Goal: Navigation & Orientation: Find specific page/section

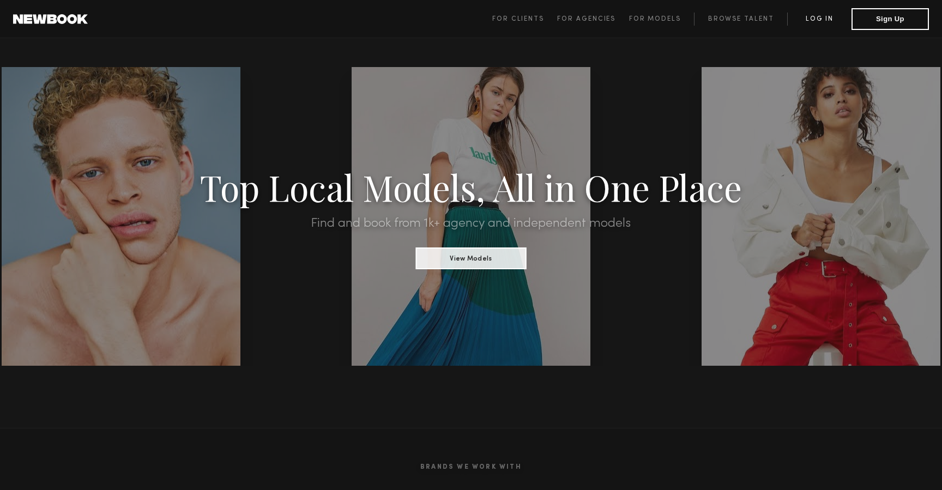
click at [814, 18] on link "Log in" at bounding box center [819, 19] width 64 height 13
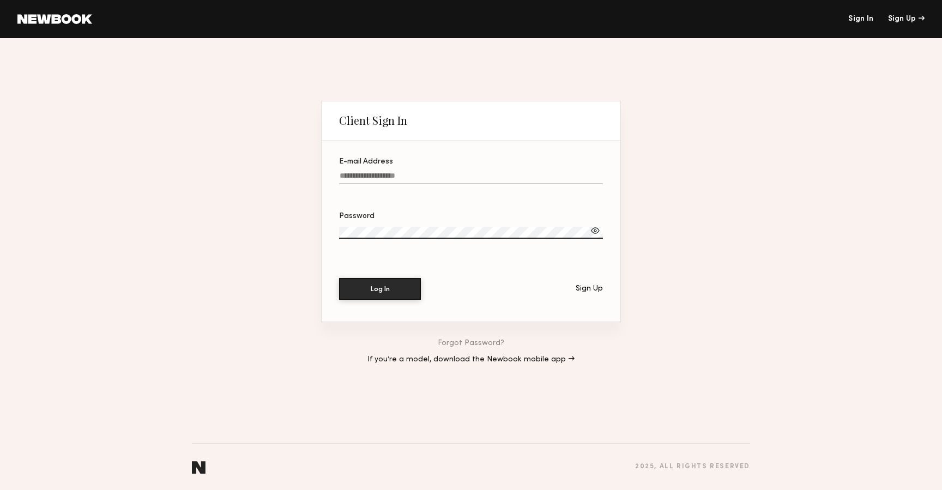
type input "**********"
click at [380, 288] on button "Log In" at bounding box center [380, 289] width 82 height 22
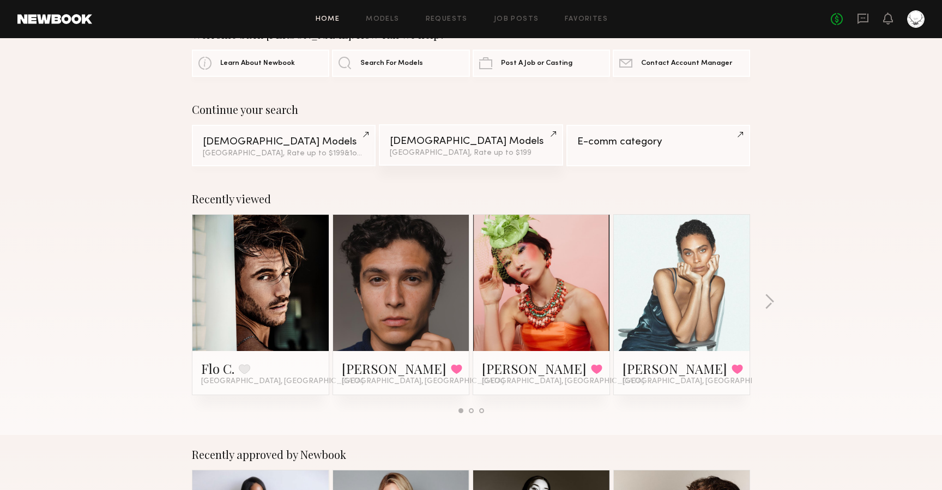
scroll to position [61, 0]
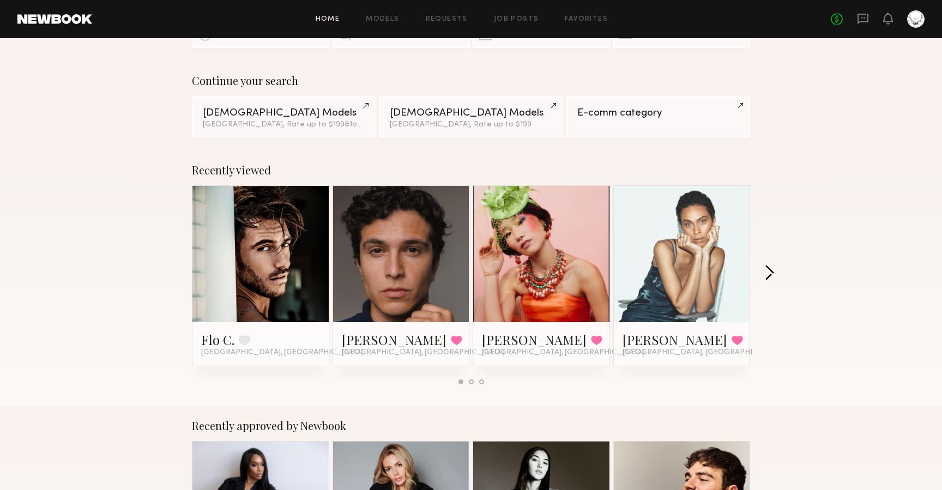
click at [769, 272] on button "button" at bounding box center [769, 274] width 10 height 18
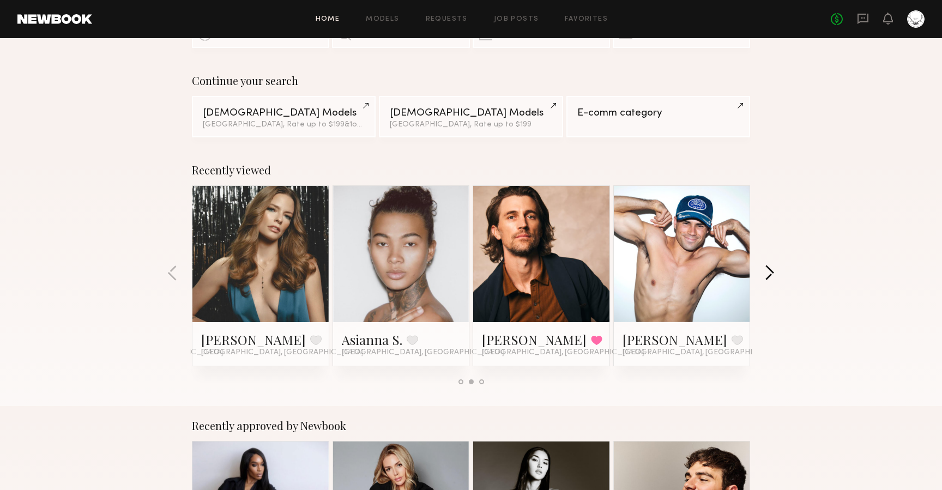
click at [769, 272] on button "button" at bounding box center [769, 274] width 10 height 18
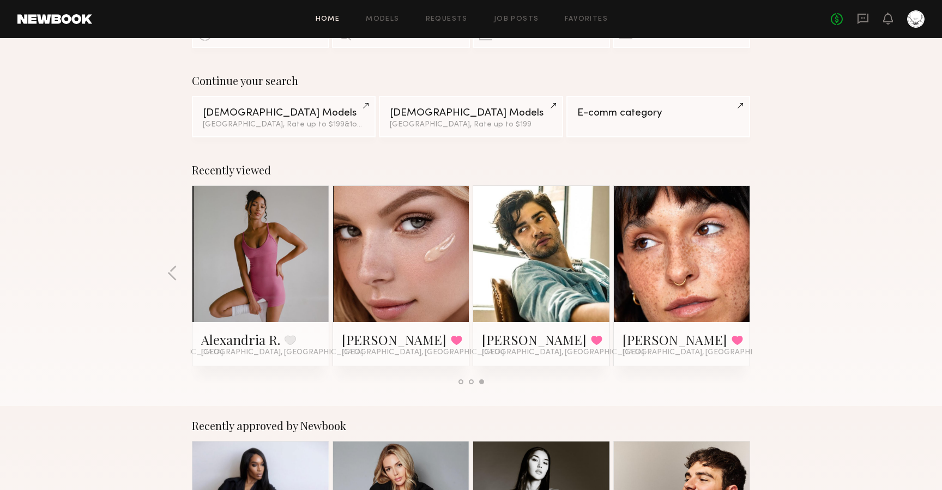
click at [769, 272] on div "Recently viewed Flo C. Favorite Los Angeles, CA Xavier G. Favorited Los Angeles…" at bounding box center [471, 278] width 942 height 256
click at [364, 269] on div at bounding box center [401, 254] width 136 height 136
click at [237, 260] on link at bounding box center [260, 254] width 66 height 136
